Goal: Information Seeking & Learning: Learn about a topic

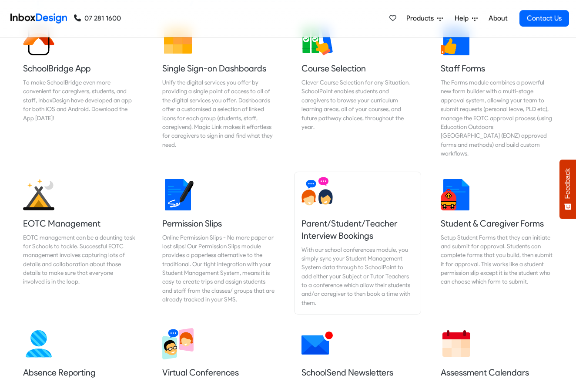
scroll to position [540, 0]
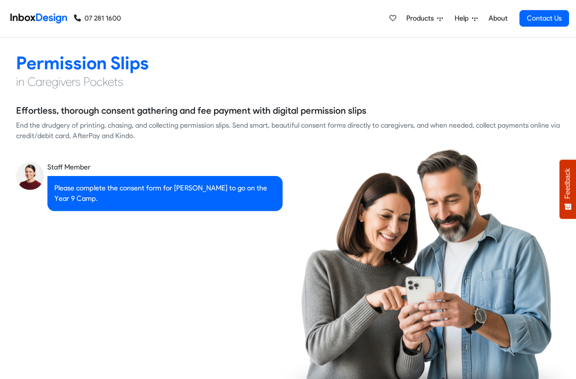
checkbox input "true"
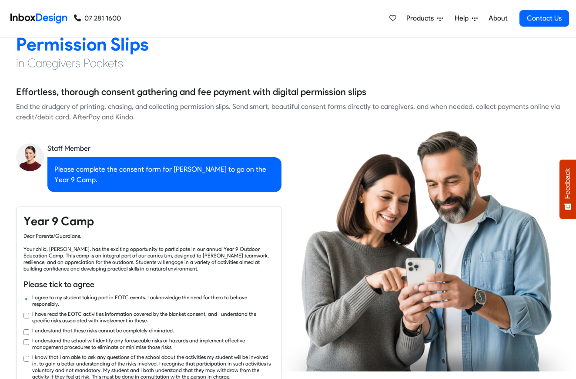
checkbox input "true"
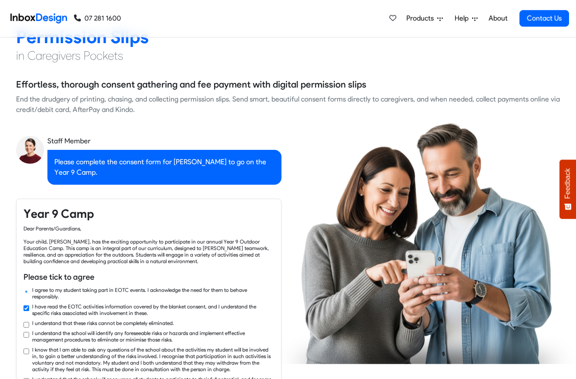
checkbox input "true"
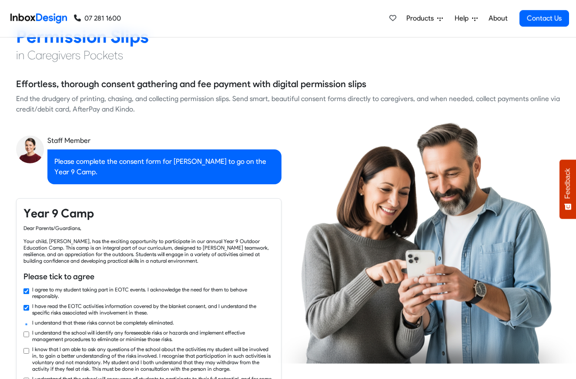
checkbox input "true"
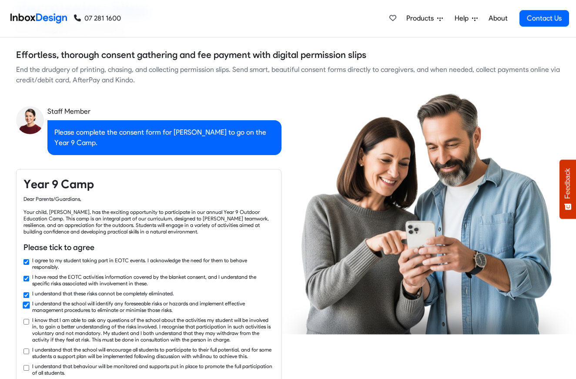
scroll to position [1254, 0]
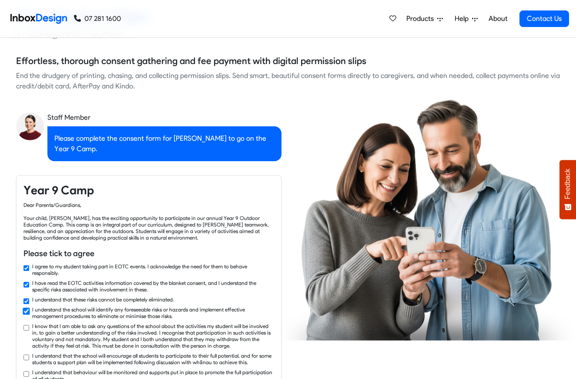
checkbox input "true"
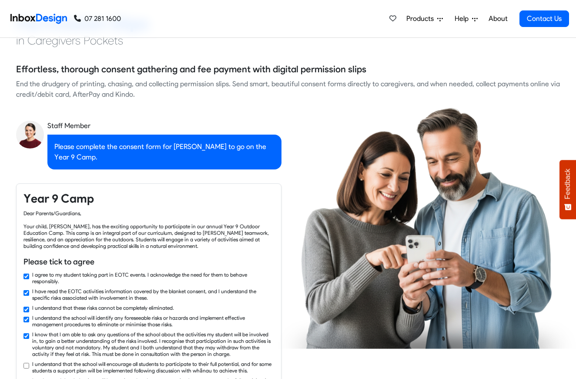
scroll to position [1242, 0]
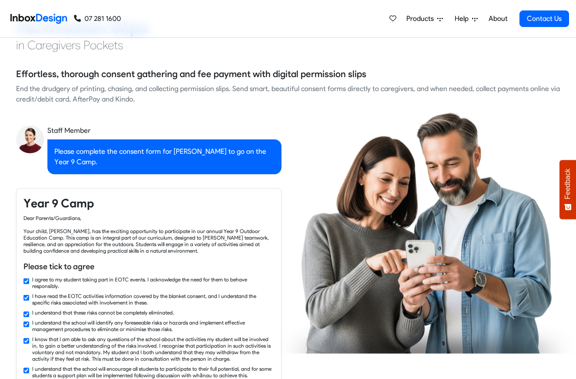
checkbox input "false"
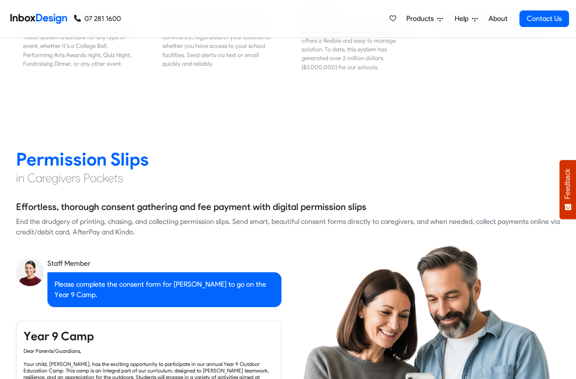
checkbox input "false"
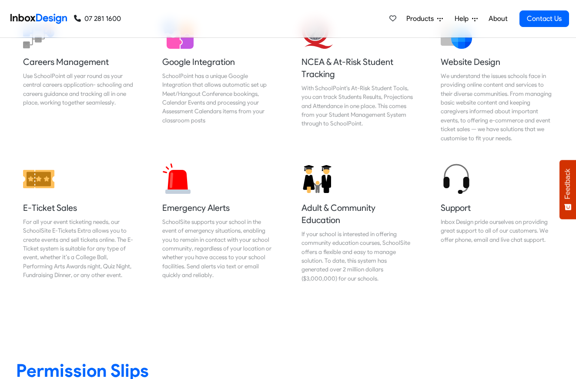
checkbox input "false"
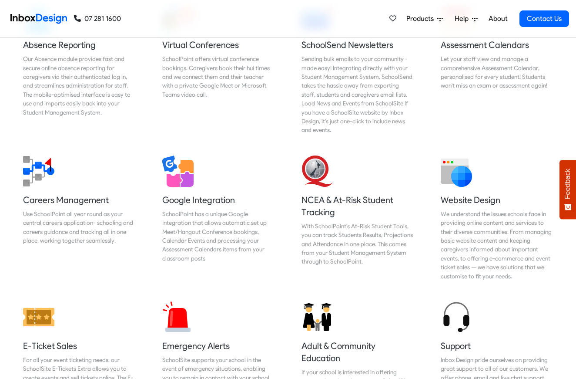
checkbox input "false"
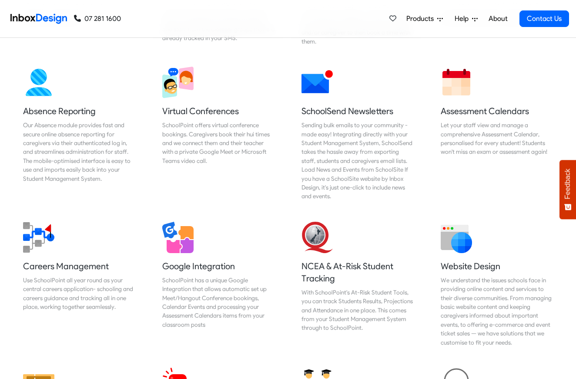
checkbox input "false"
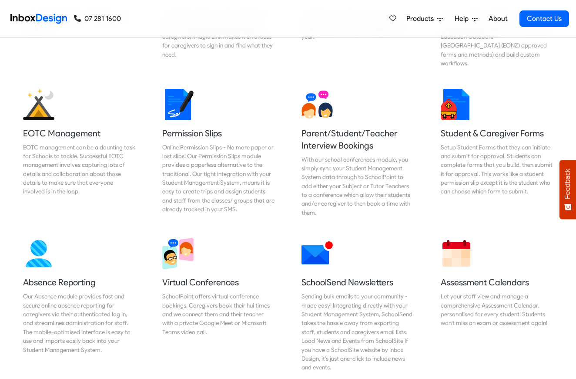
checkbox input "false"
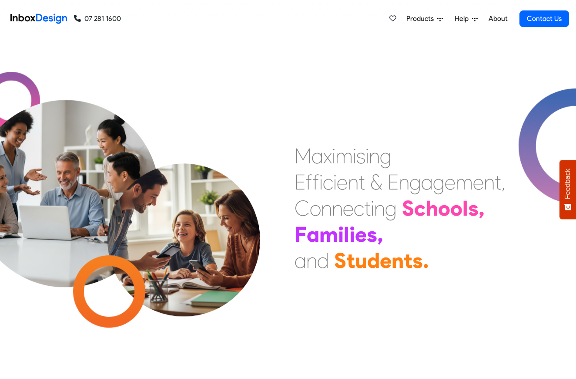
scroll to position [0, 0]
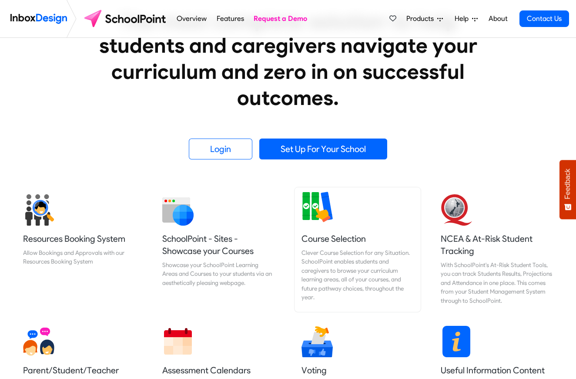
scroll to position [192, 0]
